Goal: Download file/media

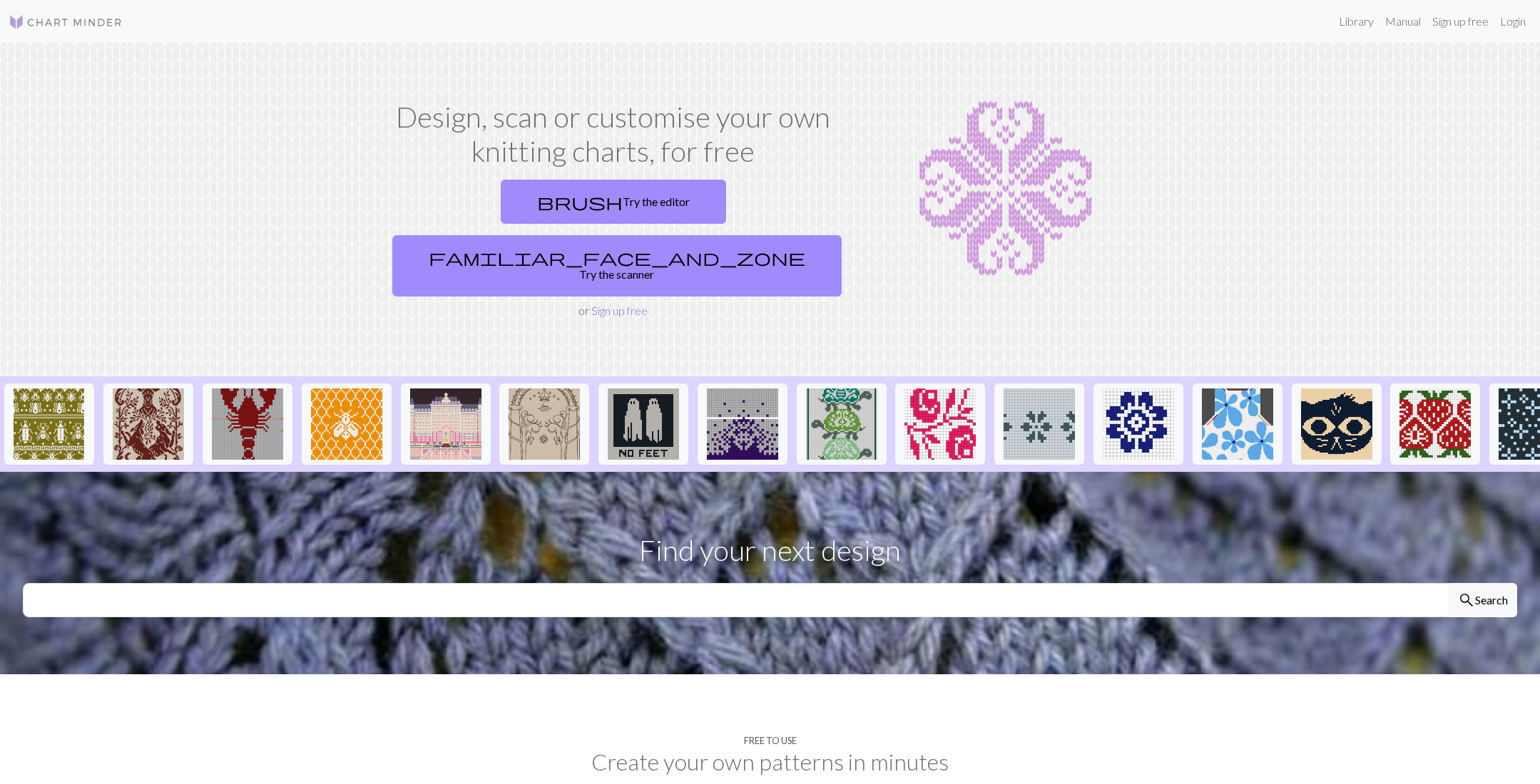
click at [616, 304] on link "Sign up free" at bounding box center [620, 310] width 56 height 13
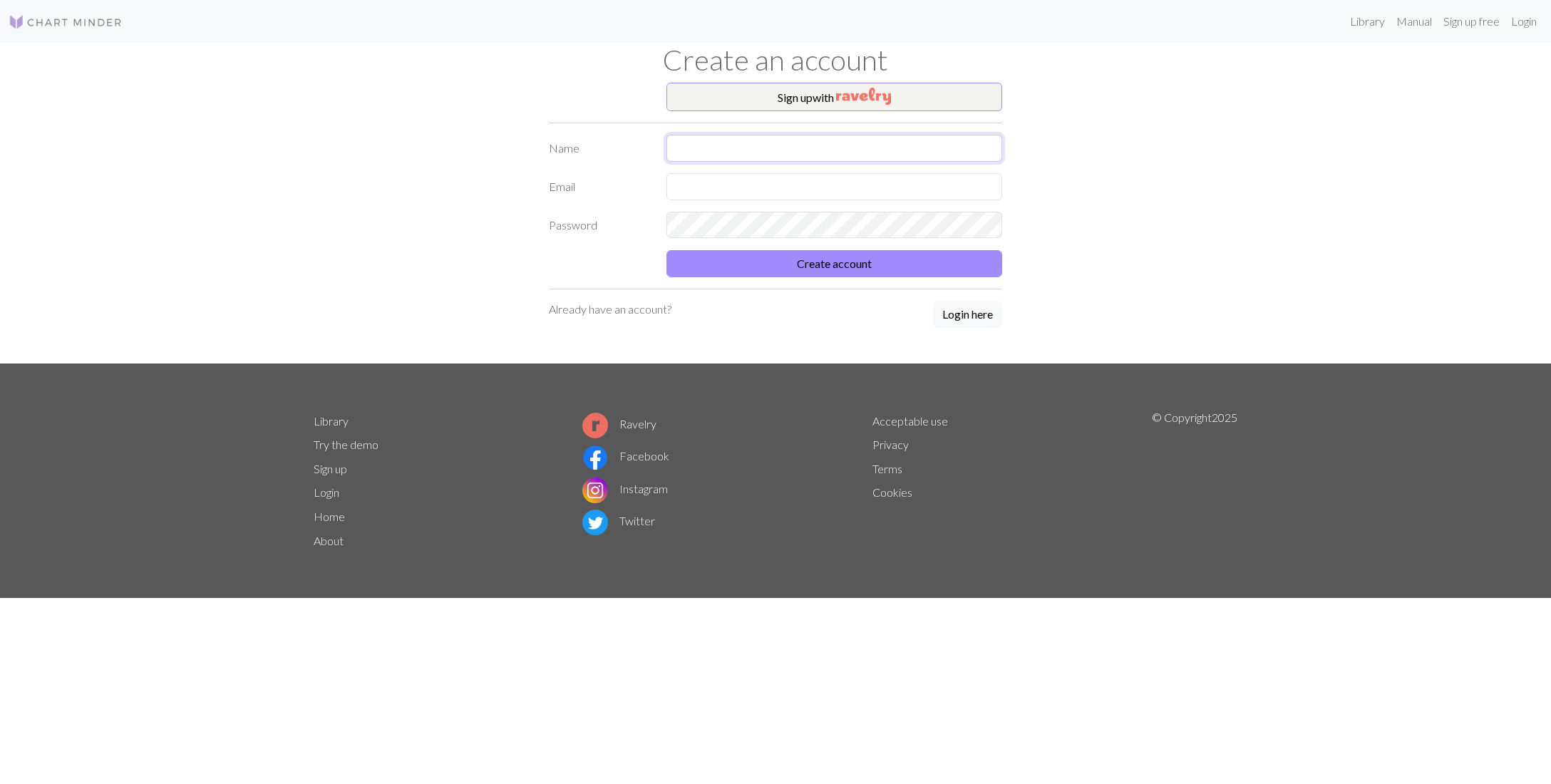
click at [809, 154] on input "text" at bounding box center [835, 148] width 336 height 27
click at [989, 313] on div "Sign up with Name Email Password Create account Already have an account? Login …" at bounding box center [775, 222] width 470 height 280
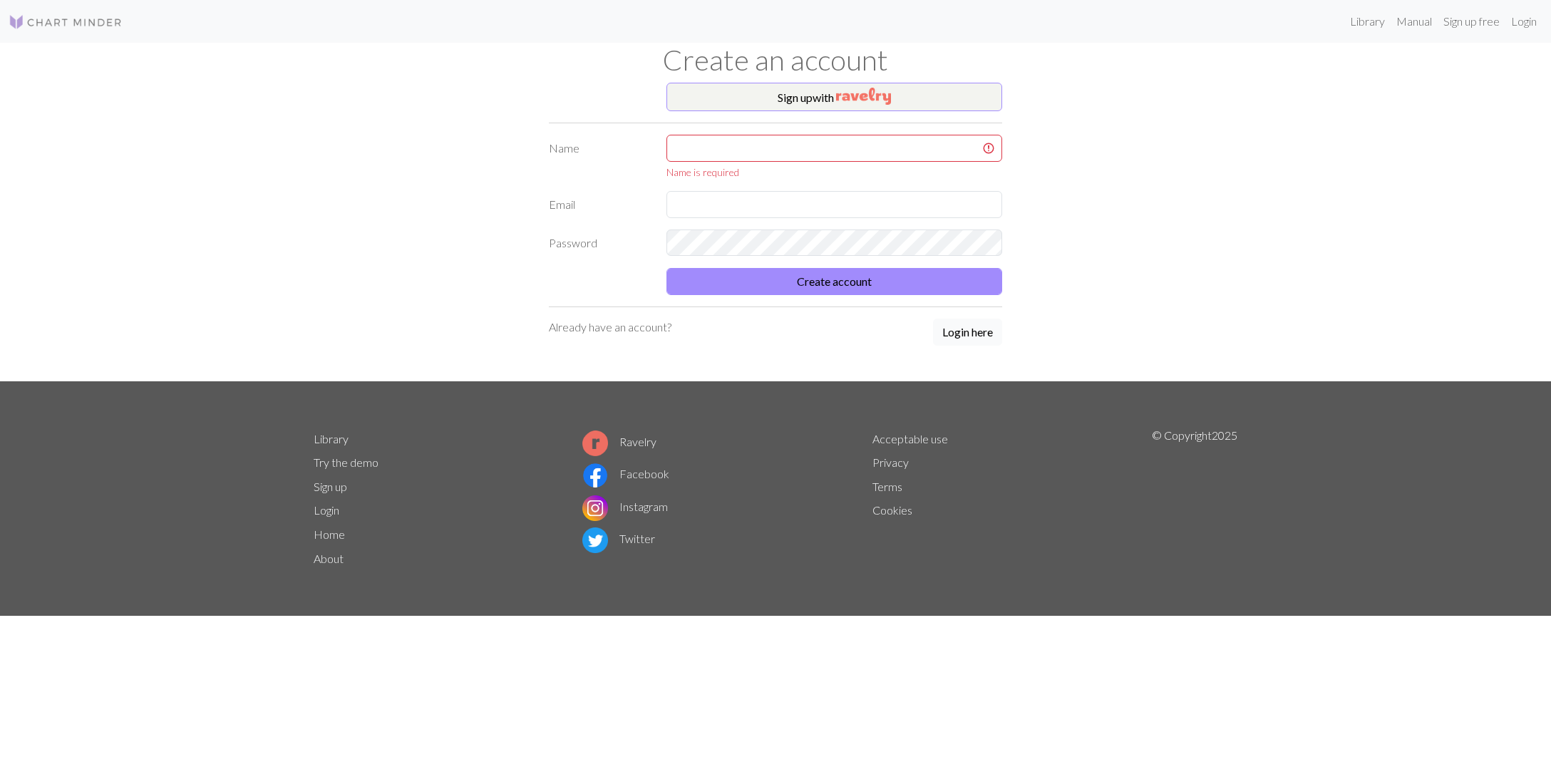
click at [947, 325] on button "Login here" at bounding box center [967, 332] width 69 height 27
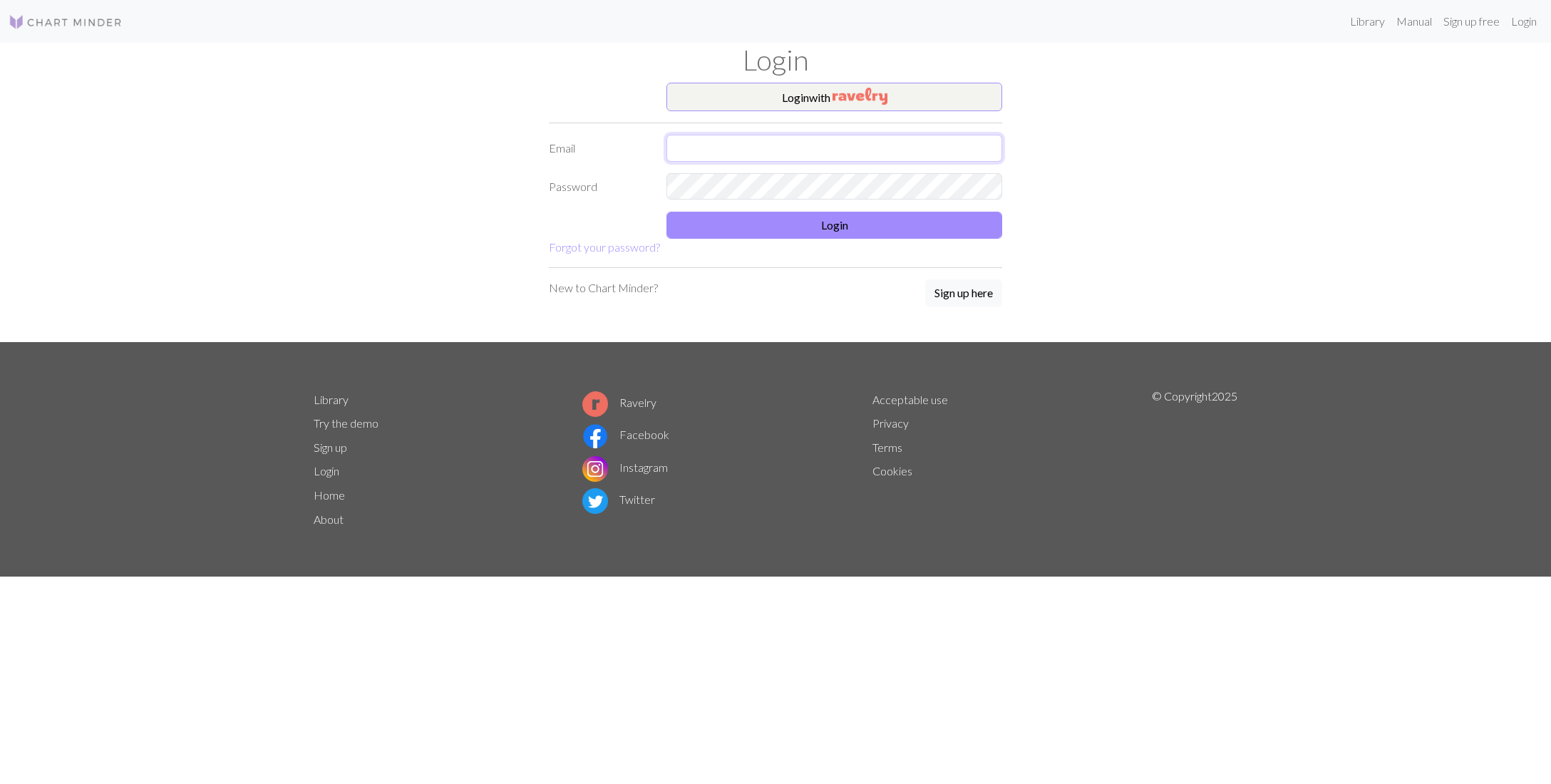
click at [725, 145] on input "text" at bounding box center [835, 148] width 336 height 27
type input "oschneble@gmail.com"
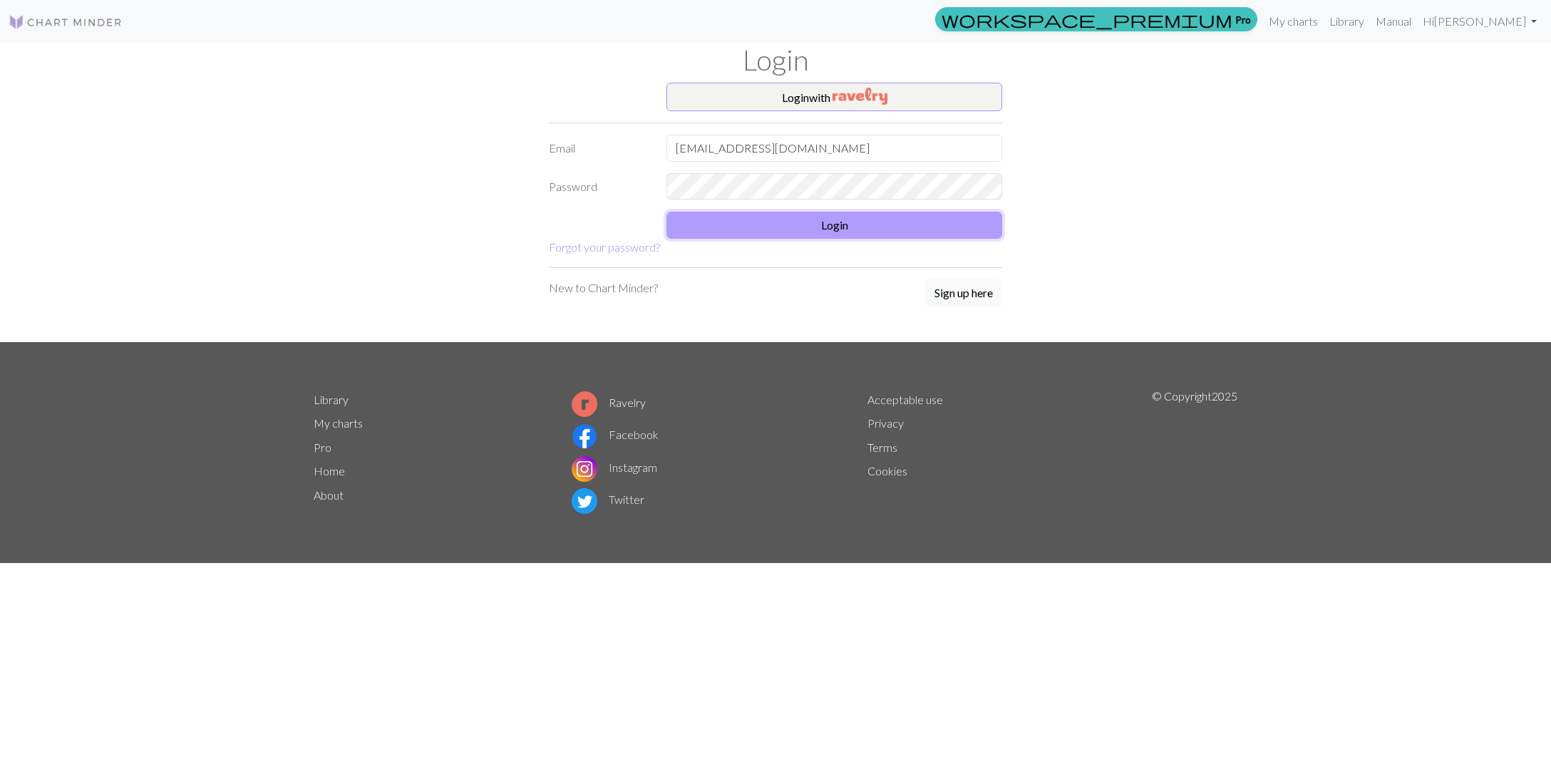
click at [831, 226] on button "Login" at bounding box center [835, 225] width 336 height 27
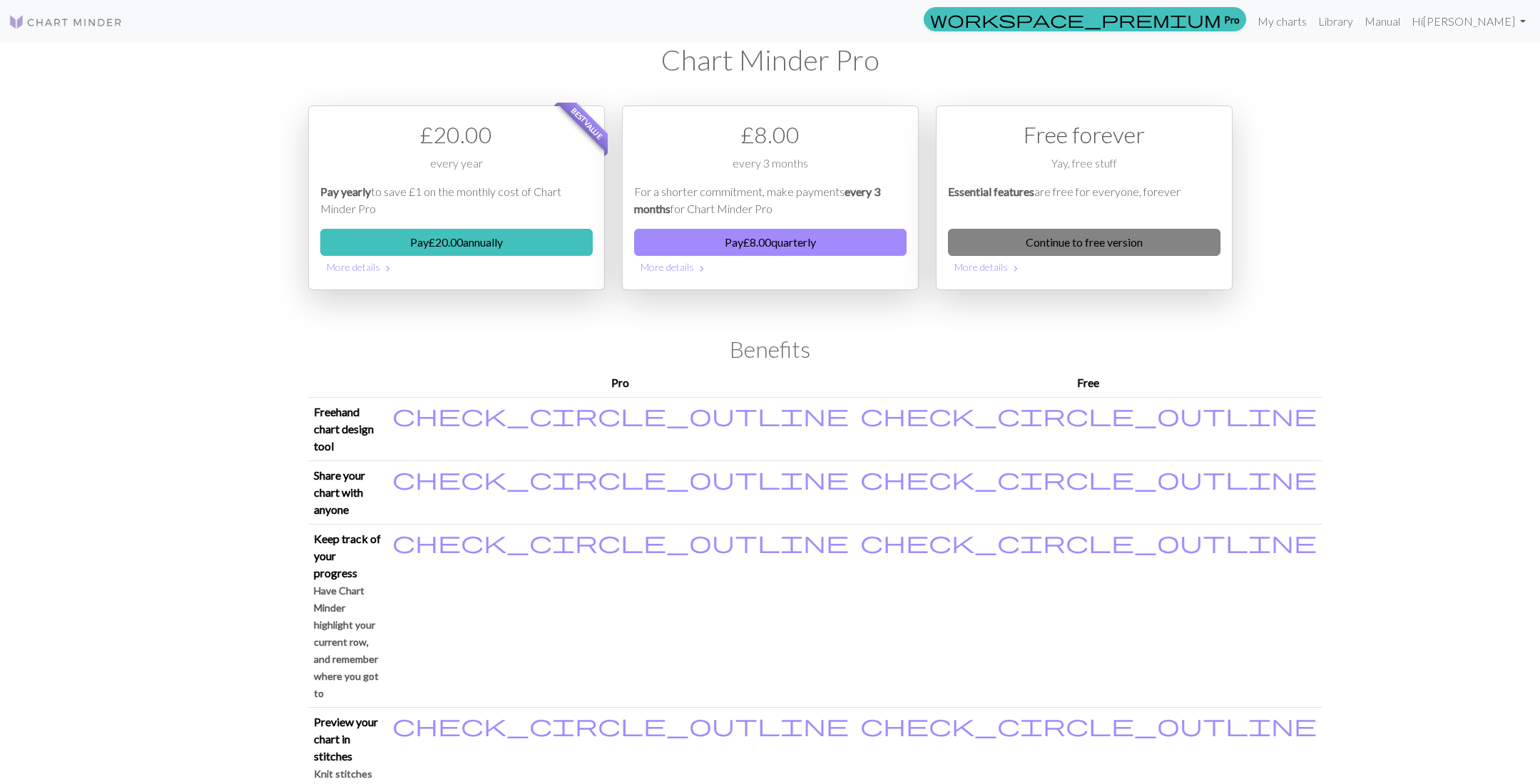
click at [1133, 232] on link "Continue to free version" at bounding box center [1084, 242] width 272 height 27
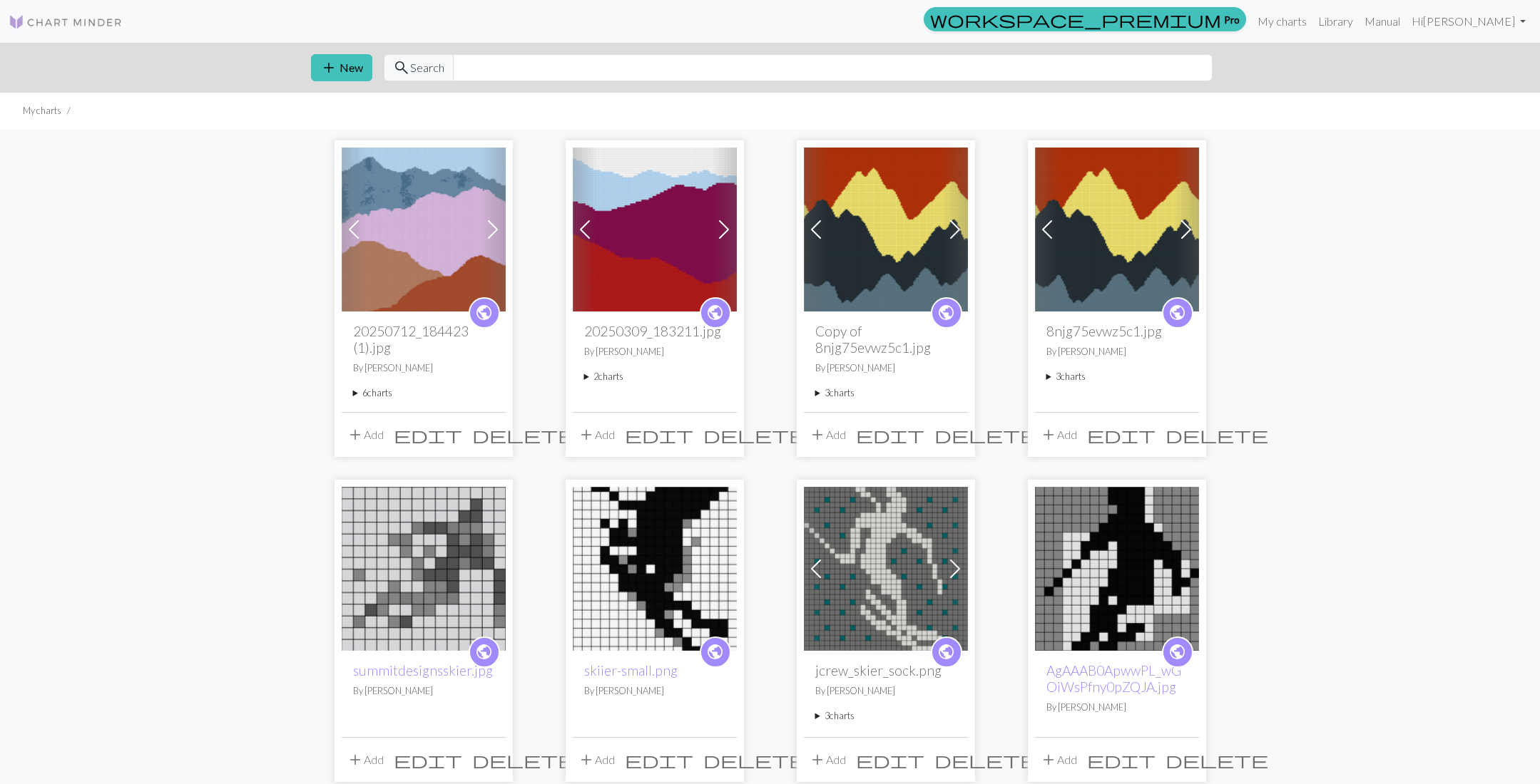
click at [354, 395] on summary "6 charts" at bounding box center [424, 392] width 141 height 13
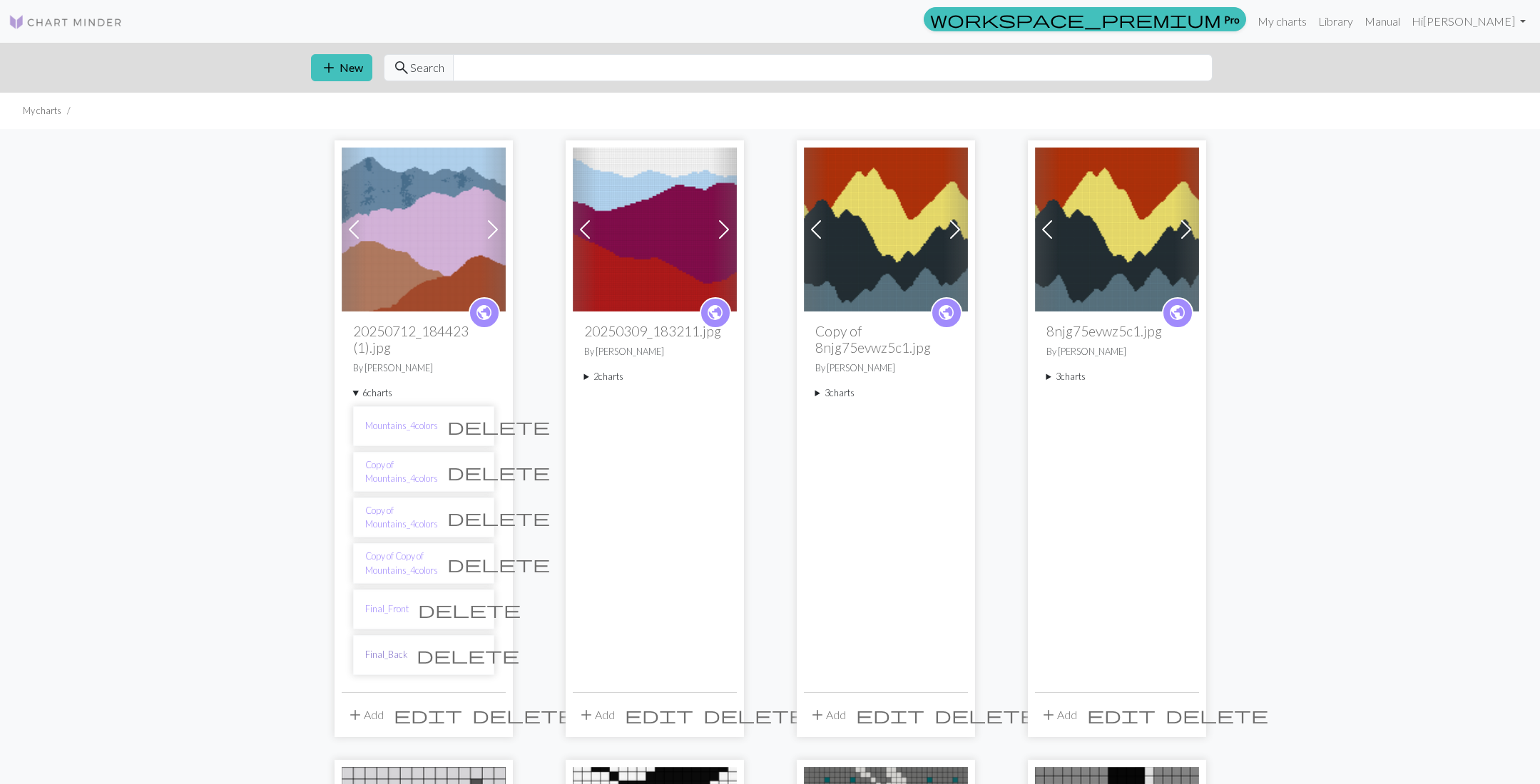
click at [384, 650] on link "Final_Back" at bounding box center [386, 654] width 42 height 13
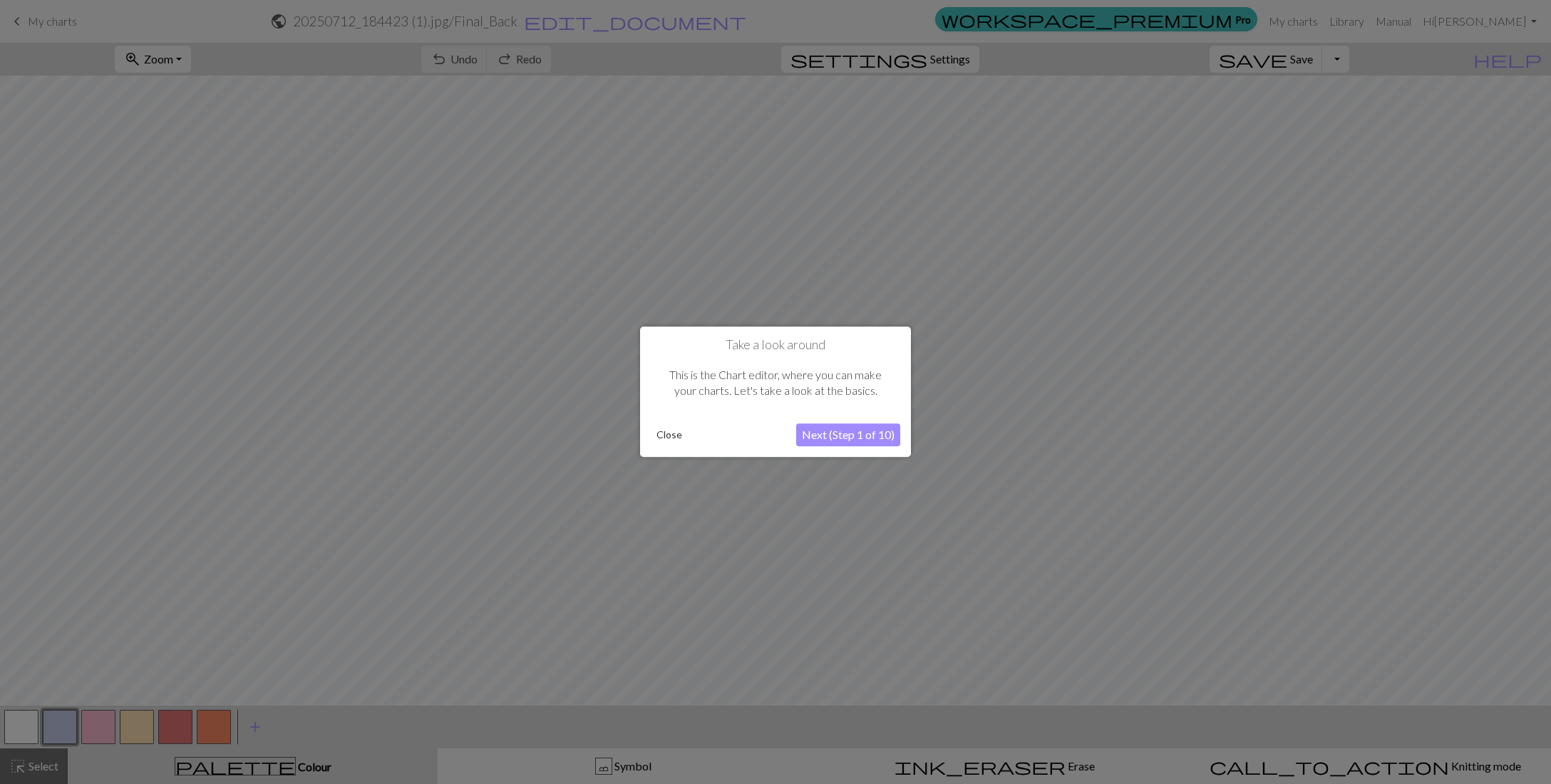
click at [667, 434] on button "Close" at bounding box center [670, 436] width 37 height 22
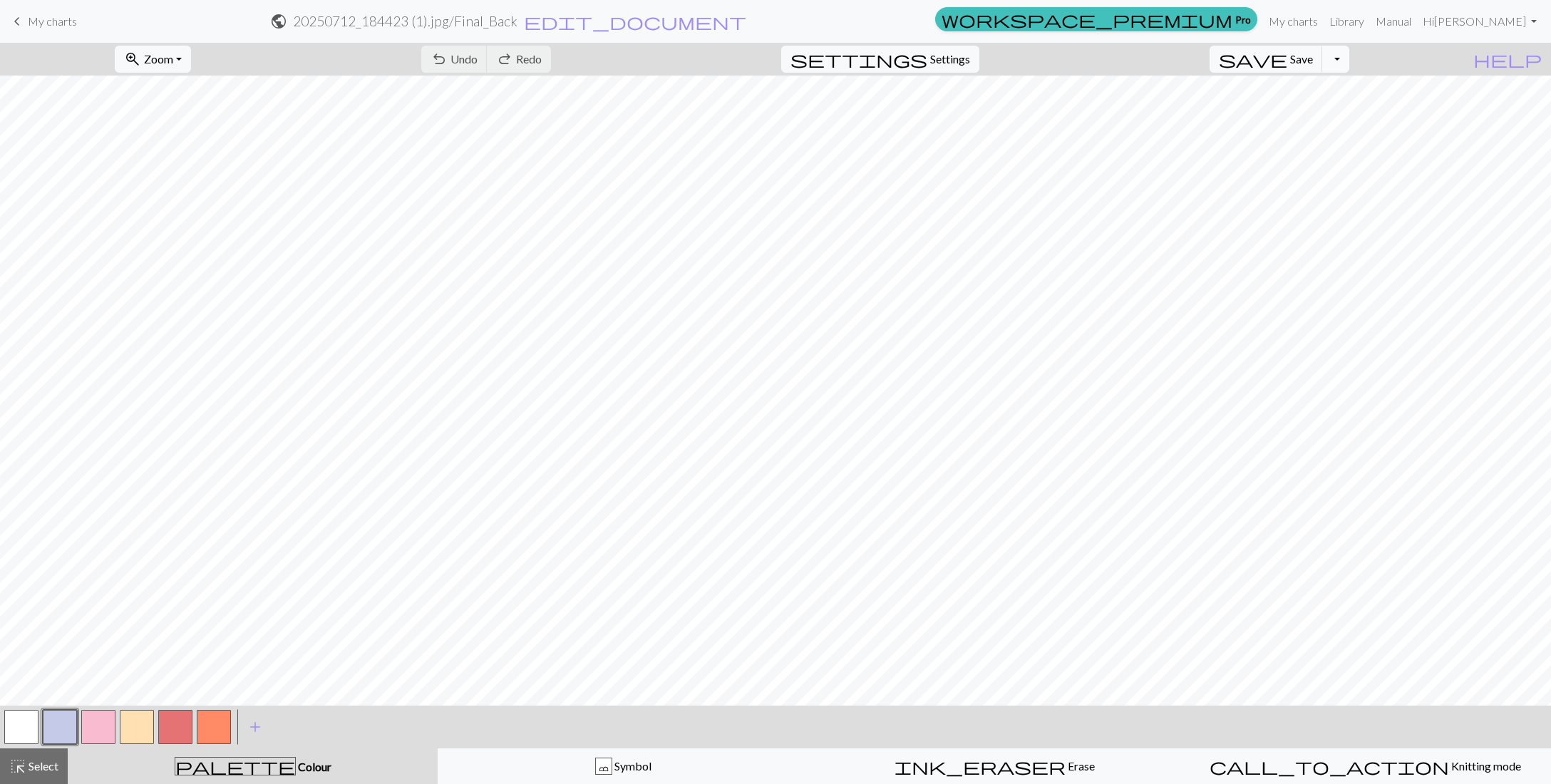
click at [1350, 58] on button "Toggle Dropdown" at bounding box center [1336, 59] width 27 height 27
click at [1316, 110] on button "save_alt Download" at bounding box center [1231, 112] width 235 height 23
click at [1350, 57] on button "Toggle Dropdown" at bounding box center [1336, 59] width 27 height 27
click at [1307, 108] on button "save_alt Download" at bounding box center [1231, 112] width 235 height 23
click at [823, 31] on p "Your download is being prepared..." at bounding box center [776, 24] width 164 height 17
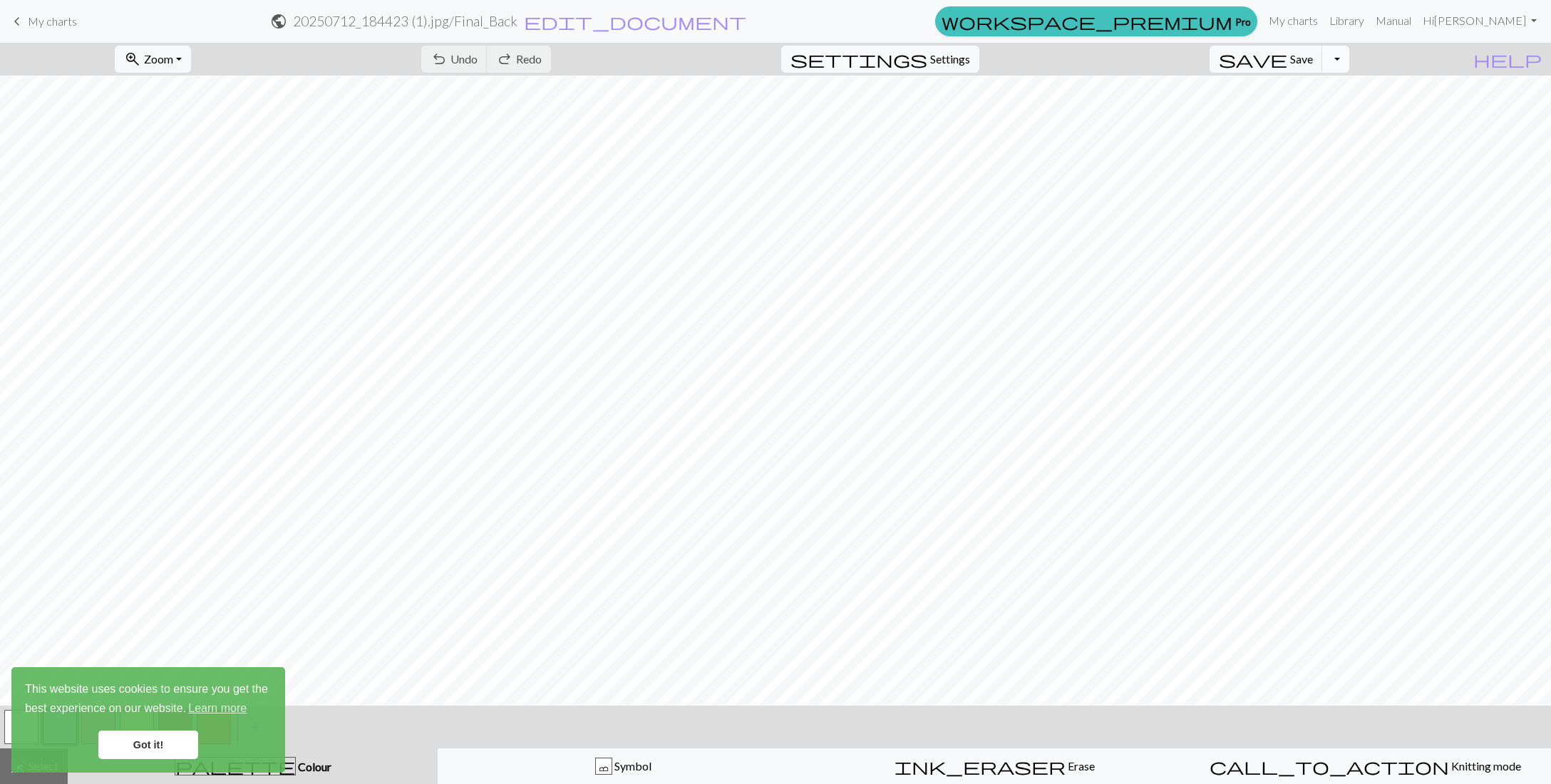
click at [1350, 65] on button "Toggle Dropdown" at bounding box center [1336, 59] width 27 height 27
click at [1341, 108] on button "save_alt Download" at bounding box center [1231, 112] width 235 height 23
click at [154, 740] on link "Got it!" at bounding box center [148, 744] width 99 height 29
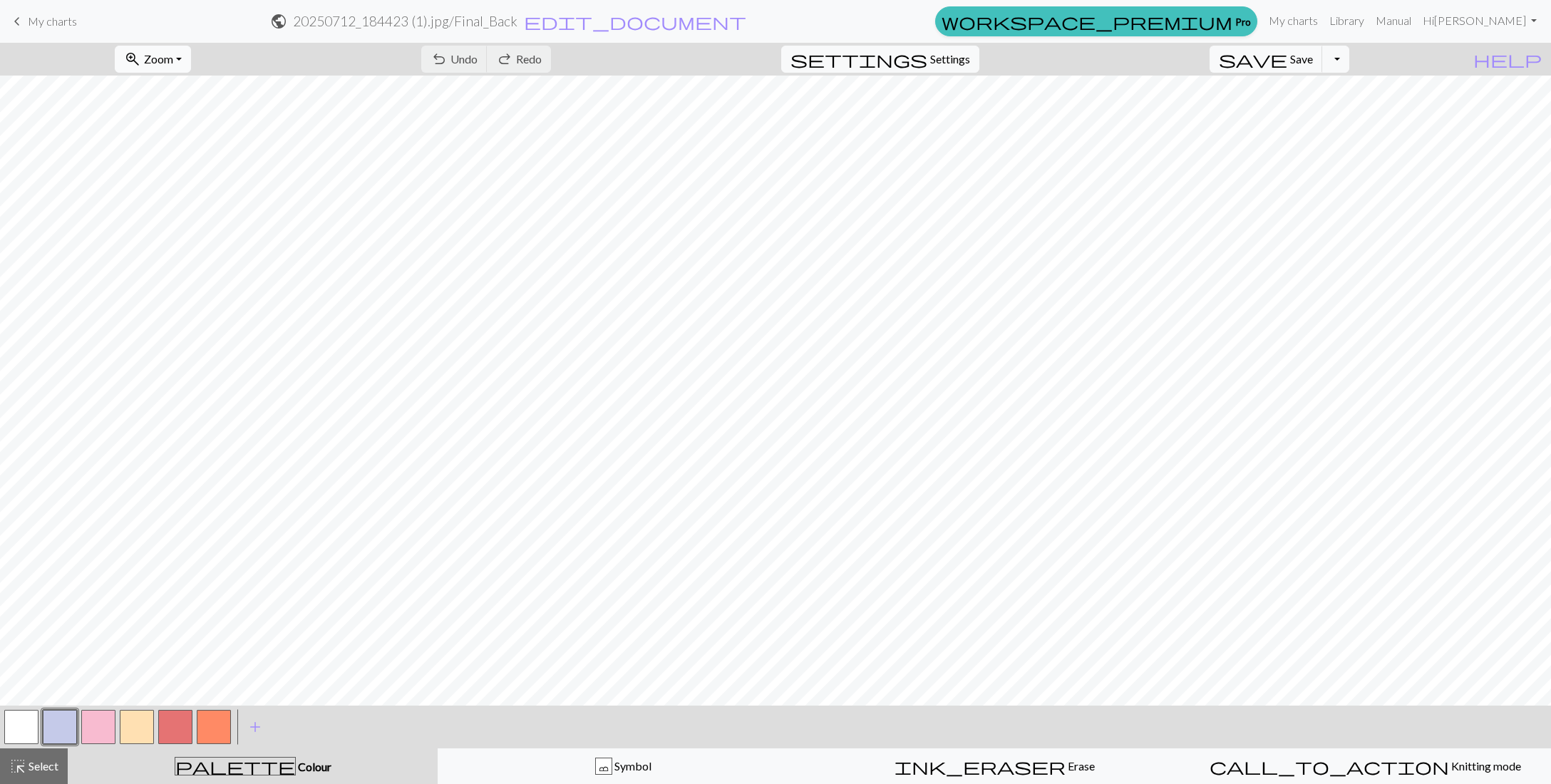
click at [173, 57] on span "Zoom" at bounding box center [159, 58] width 30 height 13
click at [203, 82] on button "Fit all" at bounding box center [172, 89] width 113 height 23
click at [1313, 59] on span "Save" at bounding box center [1301, 58] width 23 height 13
click at [1350, 59] on button "Toggle Dropdown" at bounding box center [1336, 59] width 27 height 27
click at [1334, 108] on button "save_alt Download" at bounding box center [1231, 112] width 235 height 23
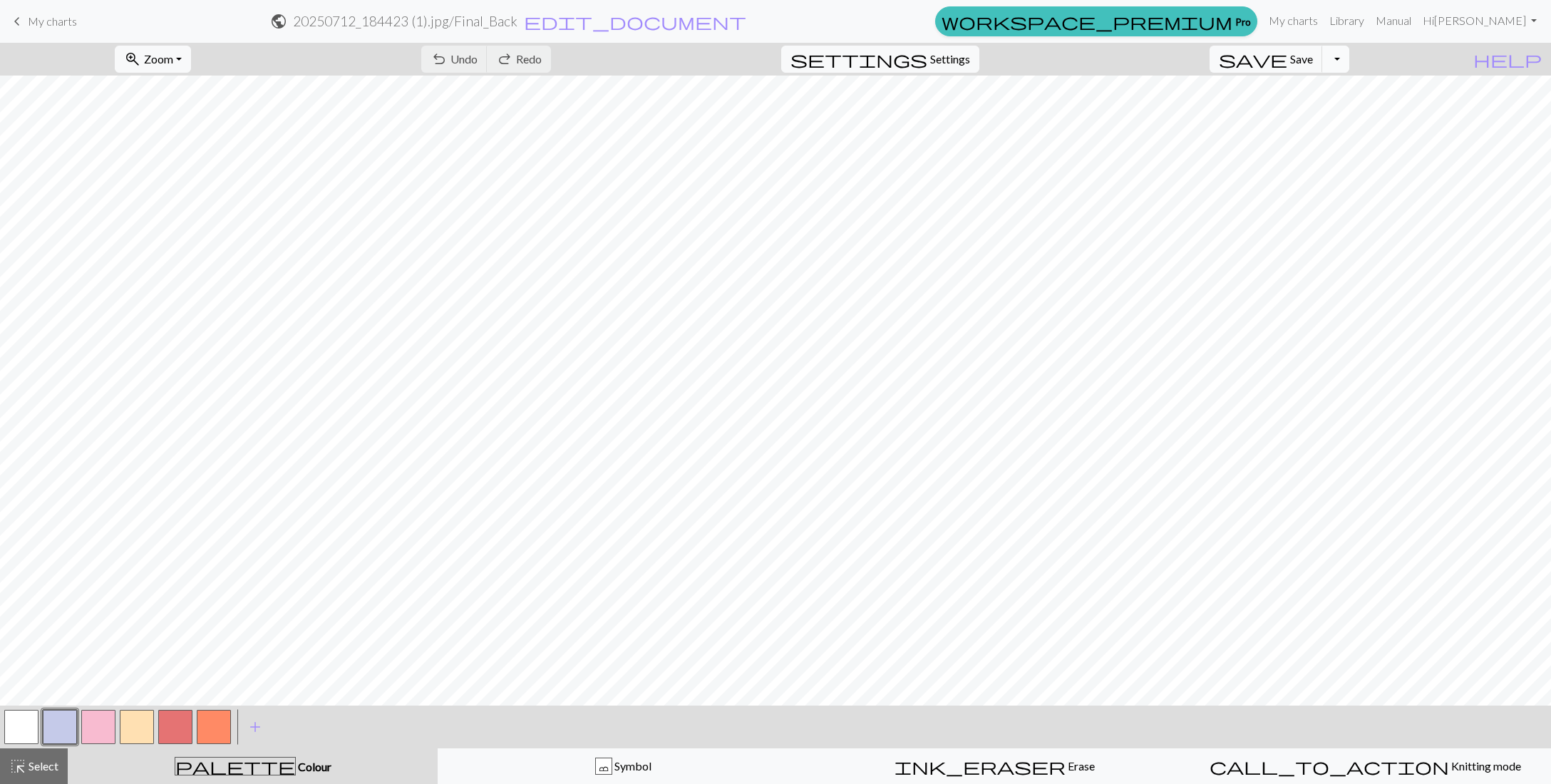
click at [1350, 56] on button "Toggle Dropdown" at bounding box center [1336, 59] width 27 height 27
click at [1315, 114] on button "save_alt Download" at bounding box center [1231, 112] width 235 height 23
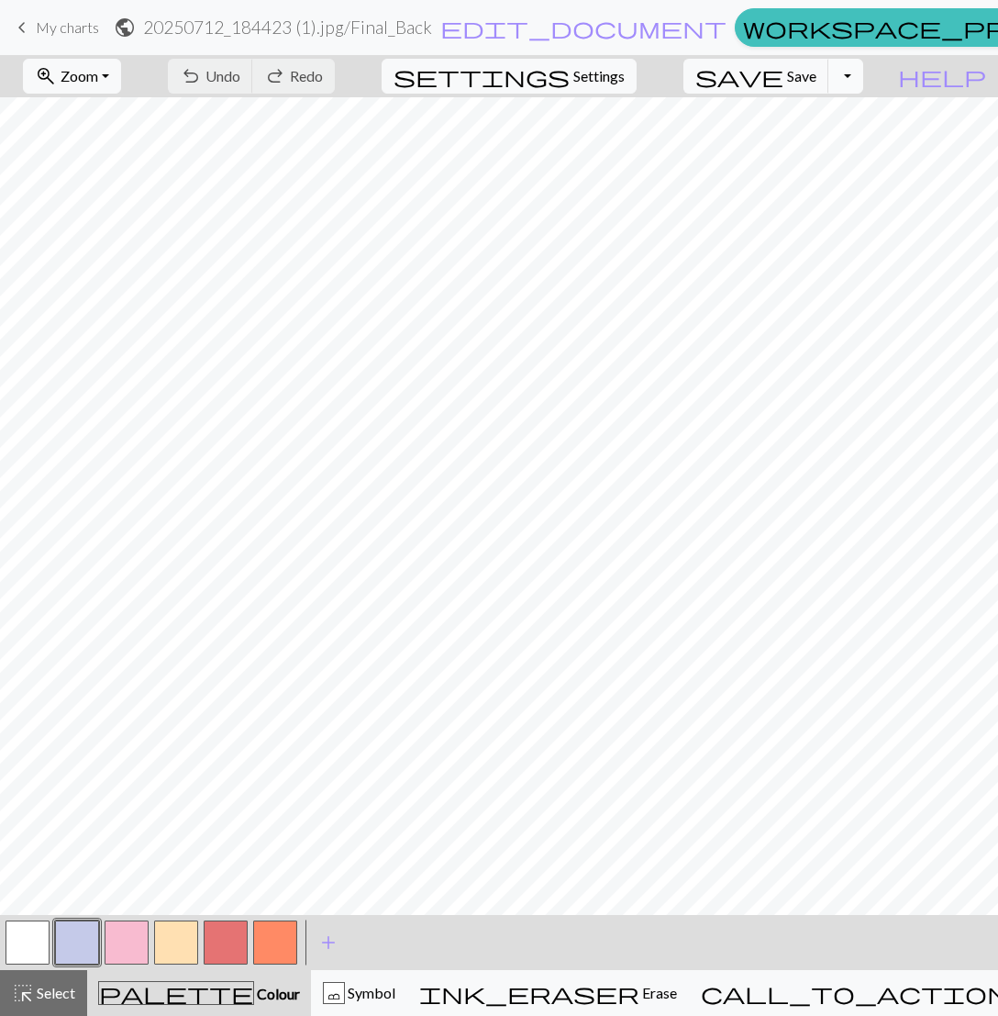
click at [863, 73] on button "Toggle Dropdown" at bounding box center [845, 76] width 35 height 35
click at [834, 153] on button "save_alt Download" at bounding box center [711, 144] width 303 height 29
click at [863, 85] on button "Toggle Dropdown" at bounding box center [845, 76] width 35 height 35
click at [849, 155] on button "save_alt Download" at bounding box center [711, 144] width 303 height 29
click at [863, 72] on button "Toggle Dropdown" at bounding box center [845, 76] width 35 height 35
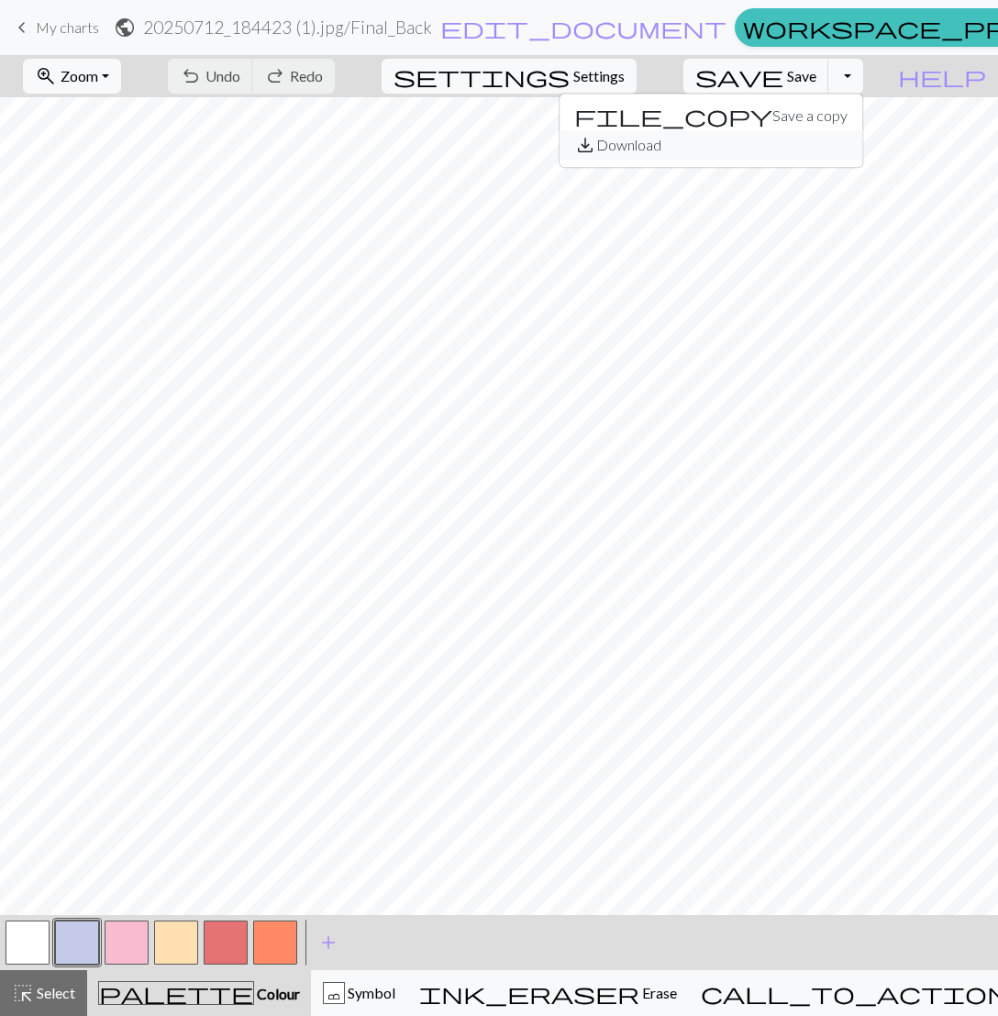
click at [825, 147] on button "save_alt Download" at bounding box center [711, 144] width 303 height 29
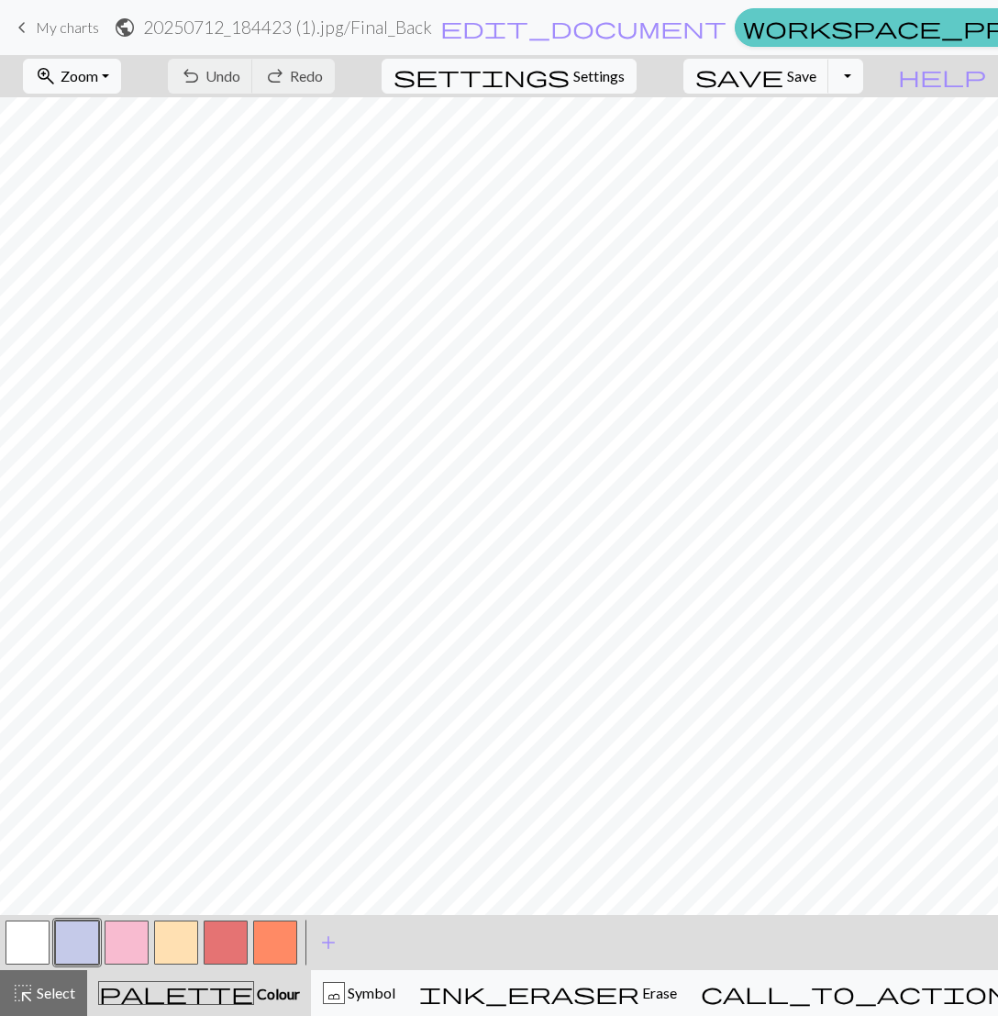
click at [743, 35] on span "workspace_premium" at bounding box center [930, 28] width 374 height 26
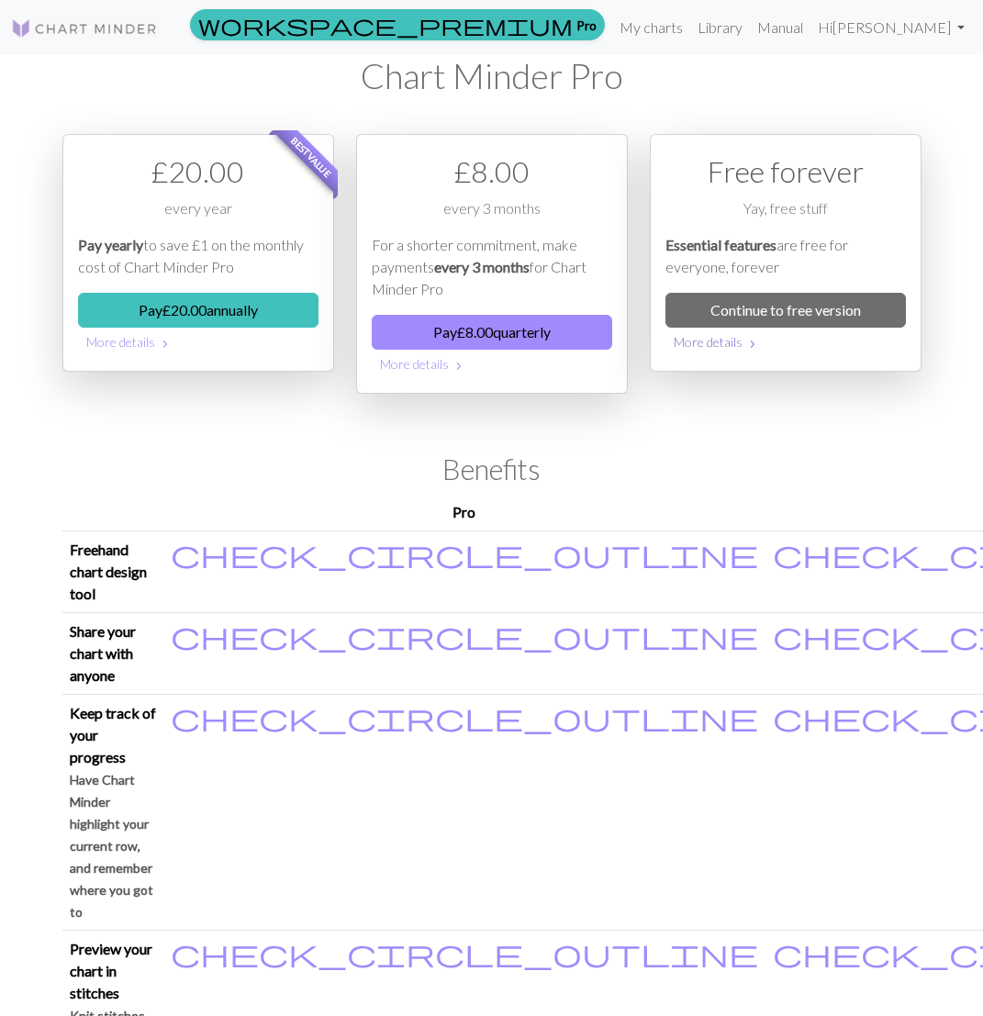
click at [727, 346] on button "More details chevron_right" at bounding box center [785, 342] width 240 height 28
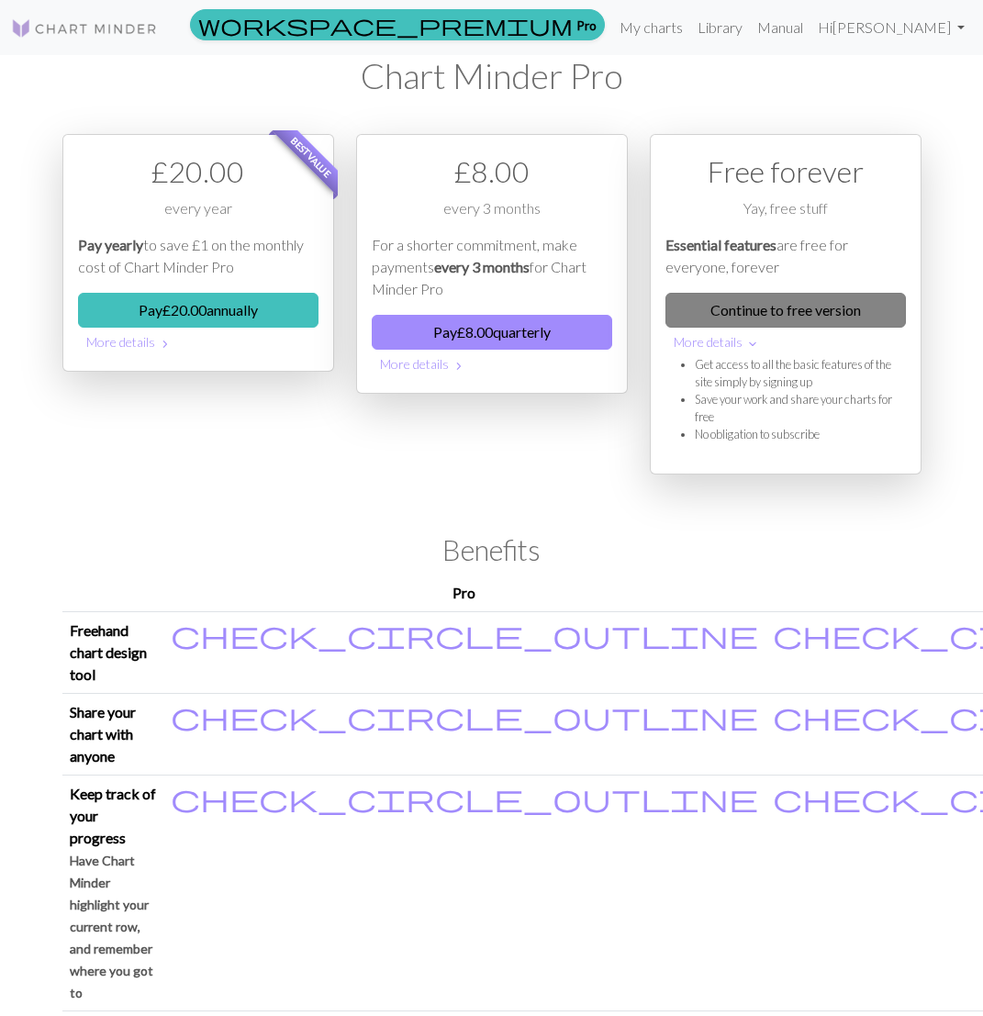
click at [772, 303] on link "Continue to free version" at bounding box center [785, 310] width 240 height 35
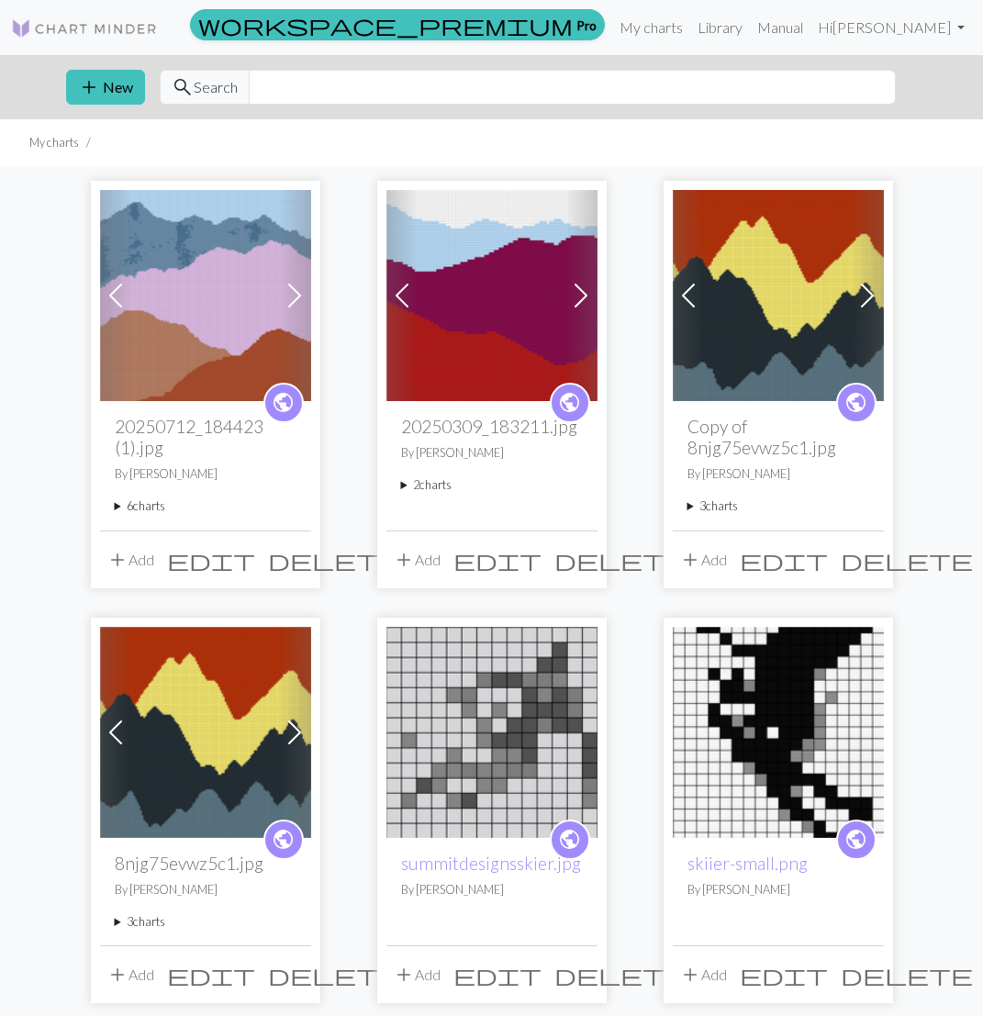
click at [135, 509] on summary "6 charts" at bounding box center [206, 505] width 182 height 17
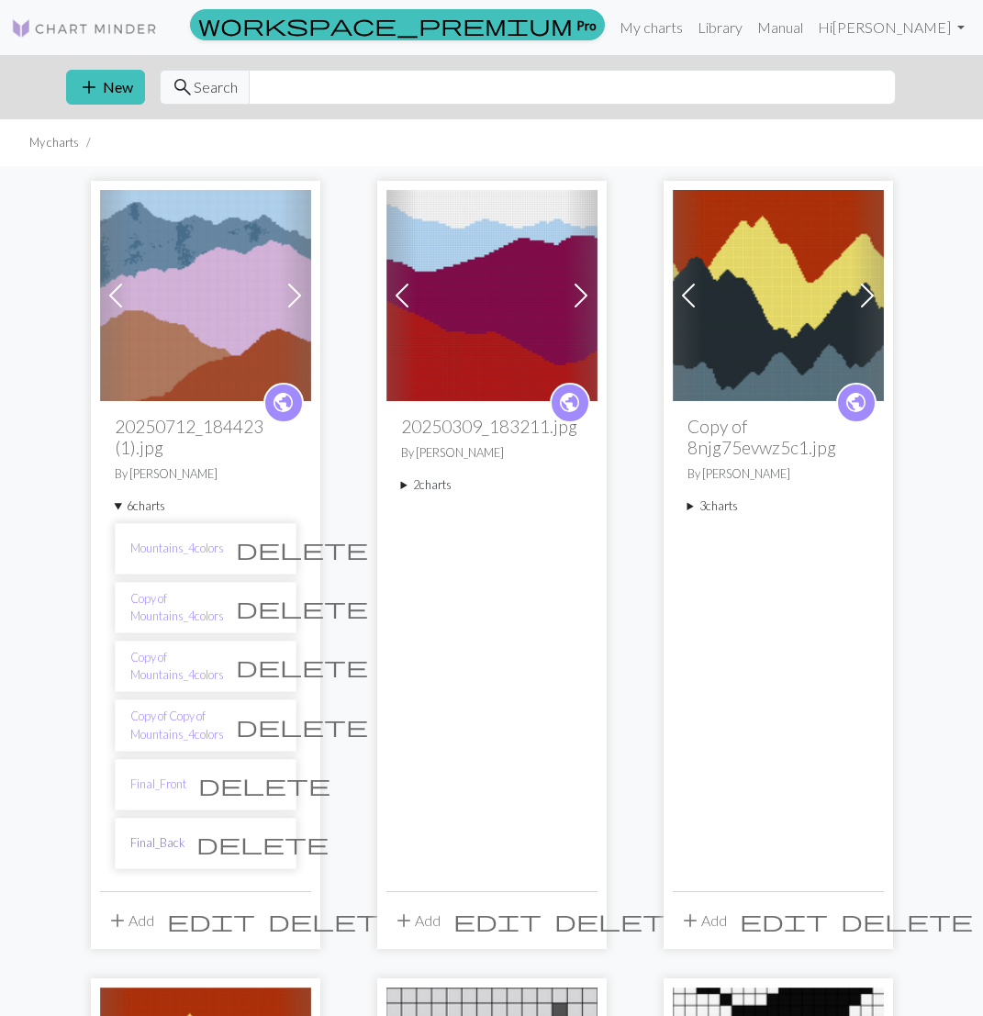
click at [155, 838] on link "Final_Back" at bounding box center [157, 842] width 54 height 17
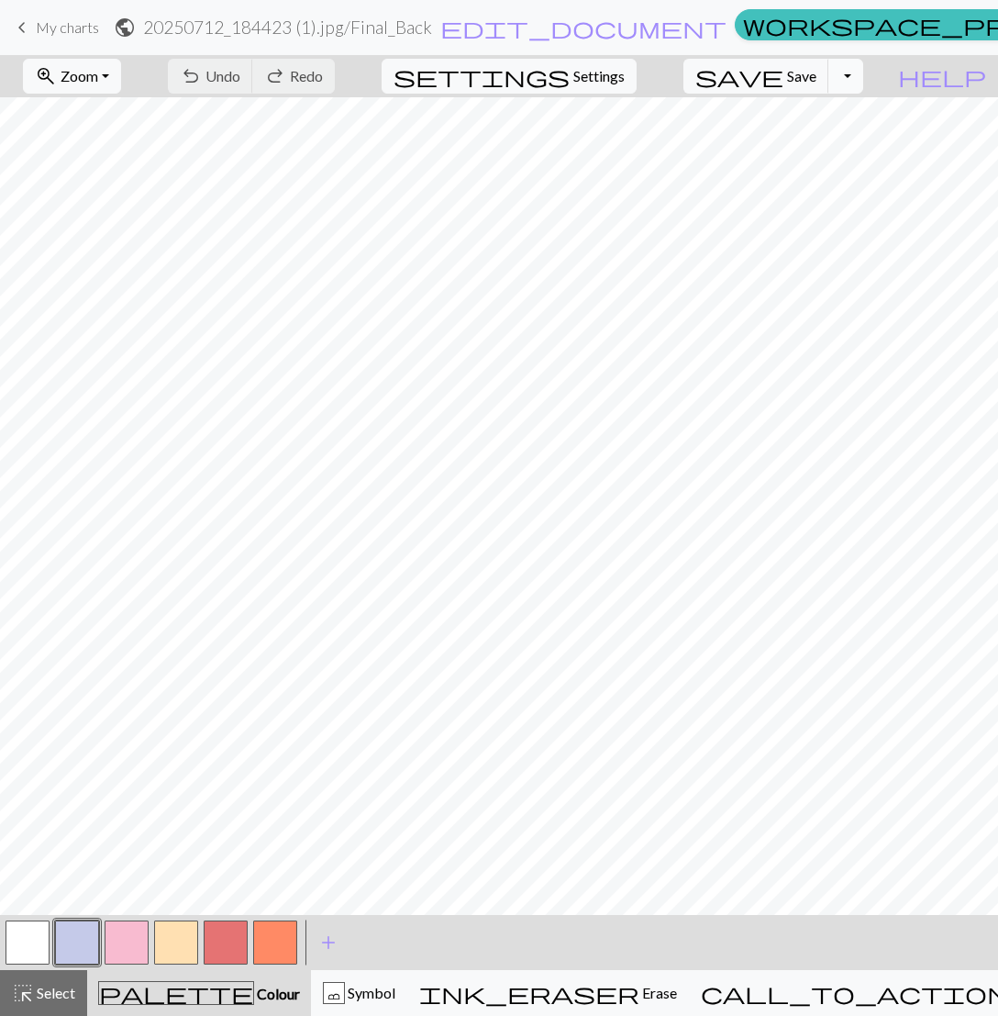
click at [863, 68] on button "Toggle Dropdown" at bounding box center [845, 76] width 35 height 35
click at [825, 153] on button "save_alt Download" at bounding box center [711, 144] width 303 height 29
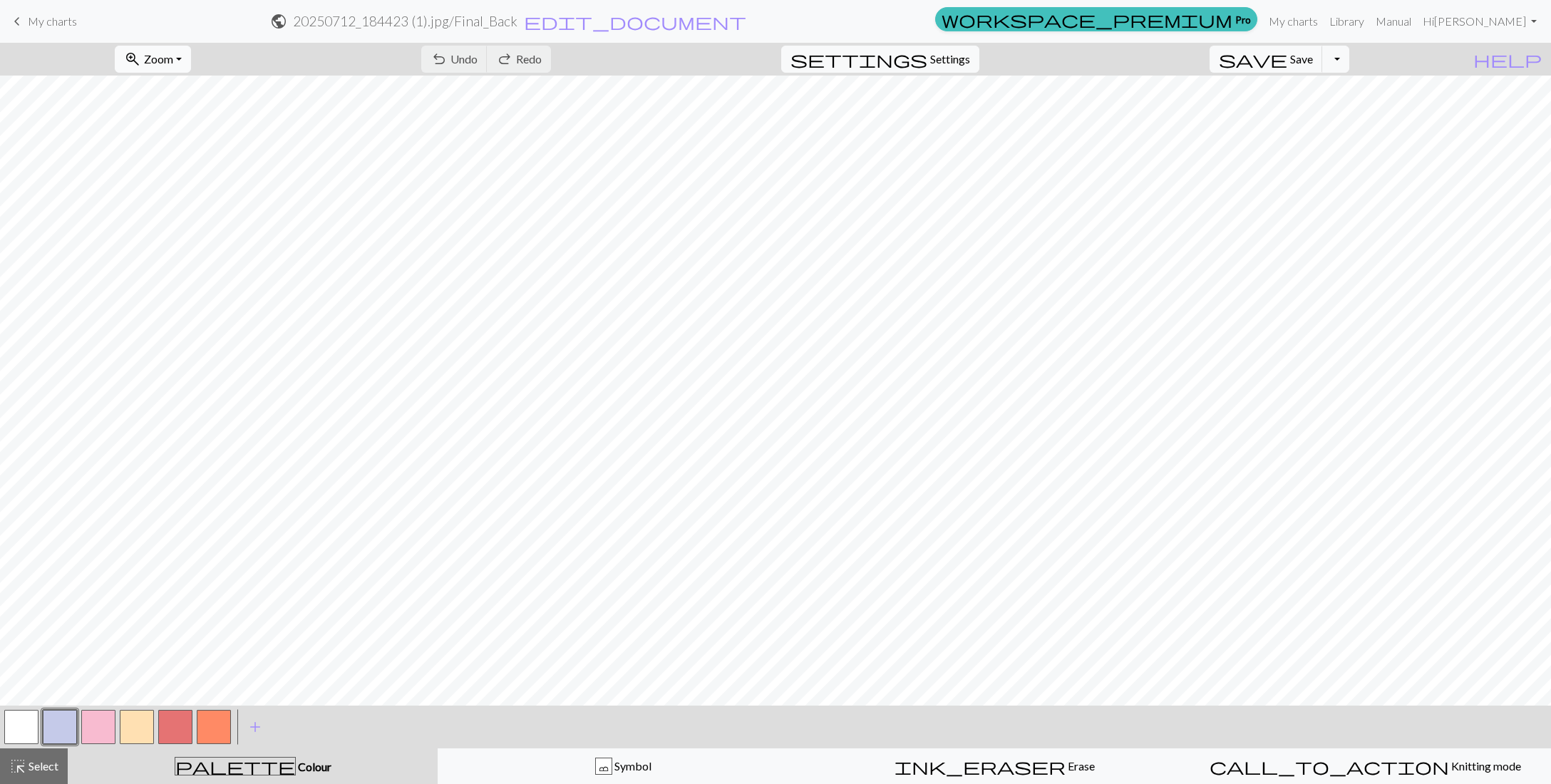
click at [173, 55] on span "Zoom" at bounding box center [159, 58] width 30 height 13
click at [186, 91] on button "Fit all" at bounding box center [172, 89] width 113 height 23
click at [775, 55] on button "Toggle Dropdown" at bounding box center [1336, 59] width 27 height 27
click at [775, 105] on button "save_alt Download" at bounding box center [1231, 112] width 235 height 23
